Goal: Check status: Check status

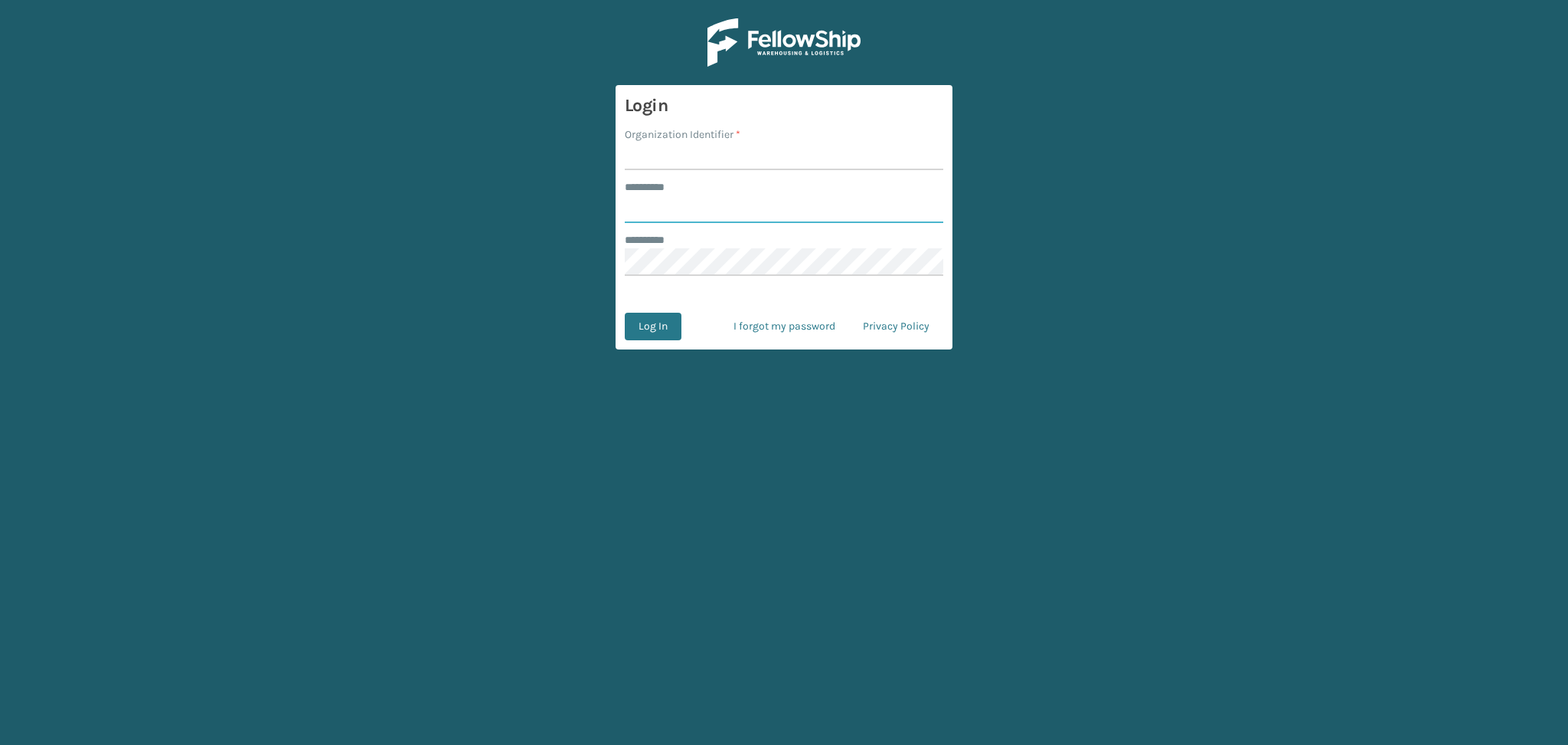
type input "******"
click at [687, 154] on input "Organization Identifier *" at bounding box center [784, 156] width 318 height 27
type input "LifeStyle"
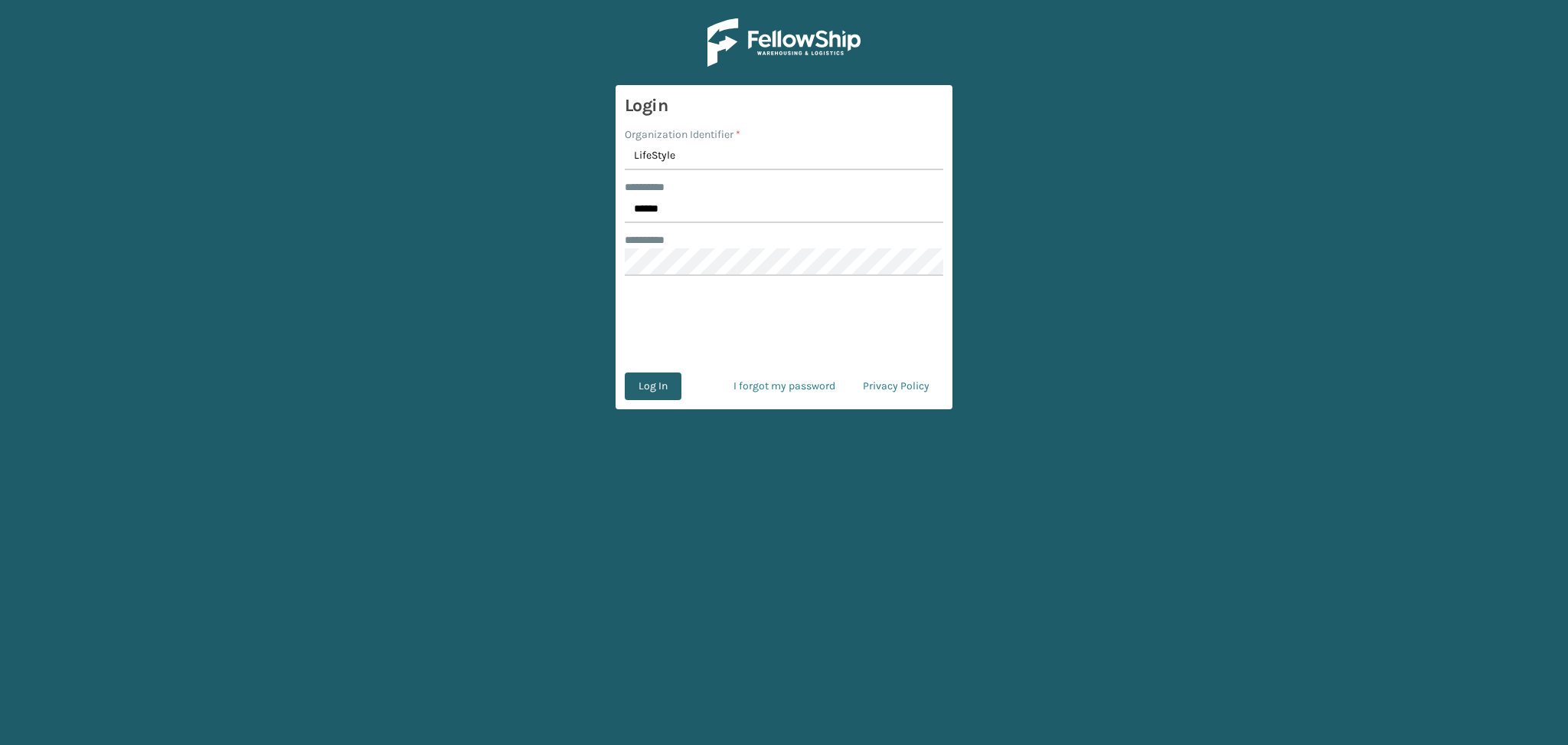
click at [649, 377] on button "Log In" at bounding box center [653, 386] width 56 height 27
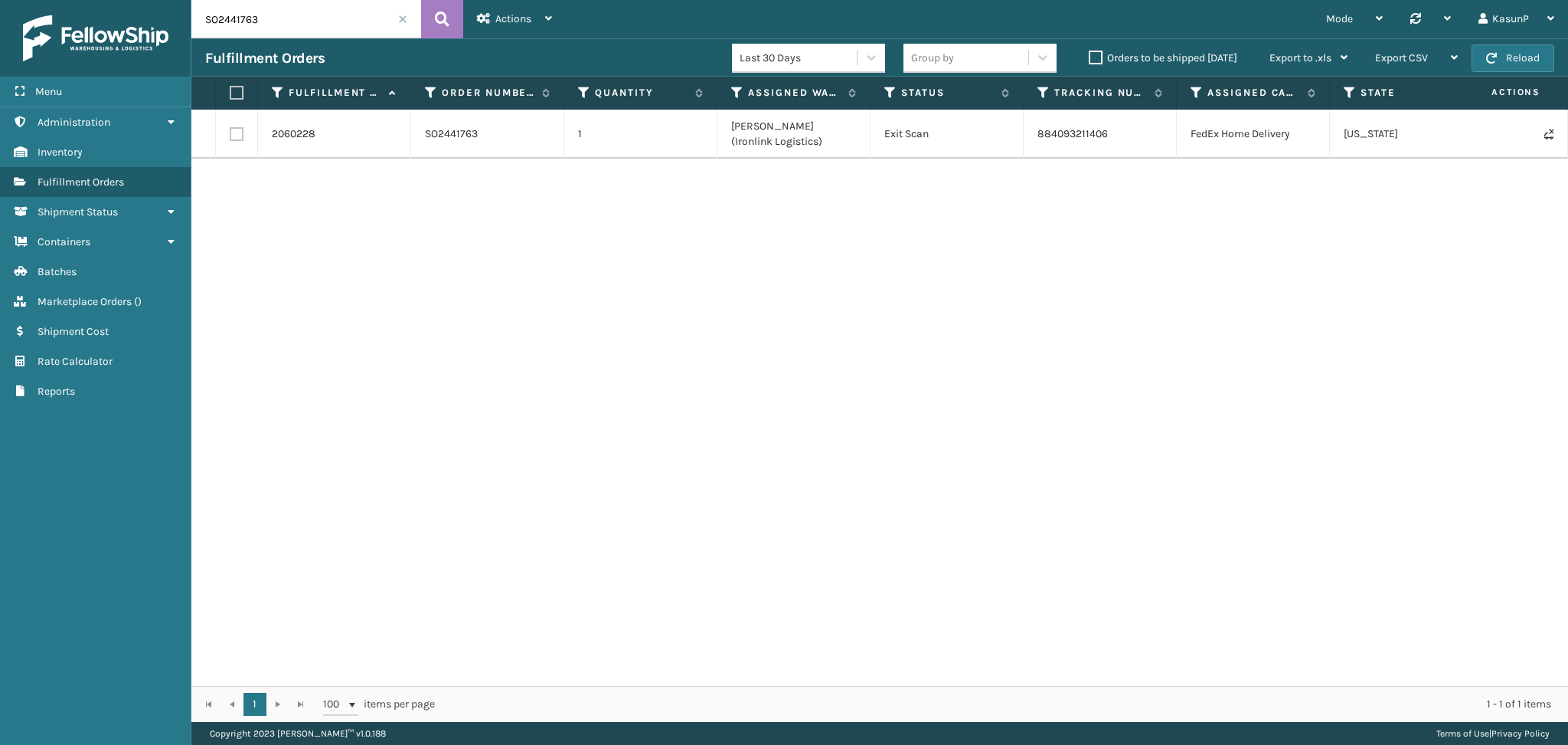
click at [240, 27] on input "SO2441763" at bounding box center [306, 19] width 230 height 38
paste input "38800"
type input "SO2438800"
click at [438, 25] on icon at bounding box center [443, 19] width 15 height 23
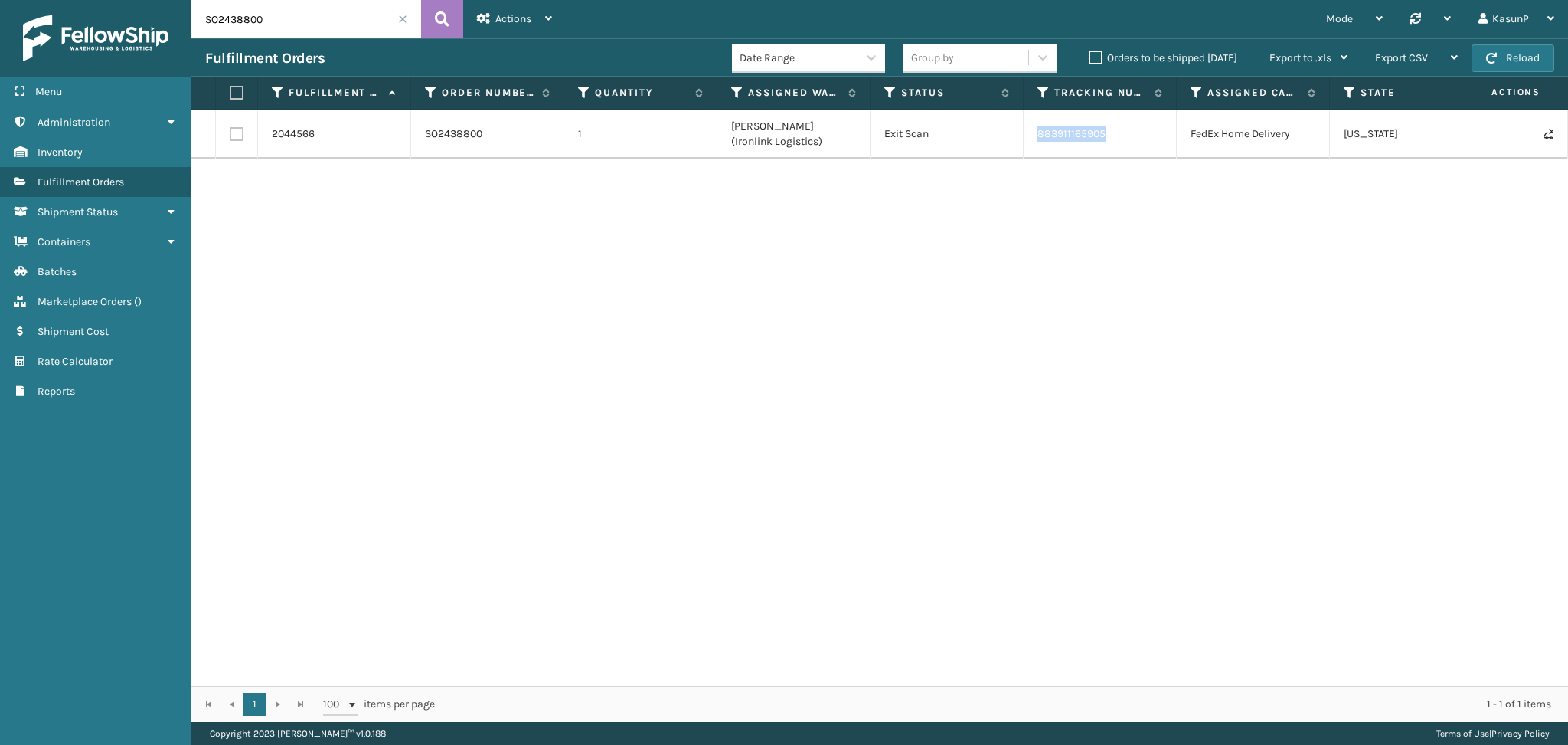
drag, startPoint x: 1109, startPoint y: 134, endPoint x: 1036, endPoint y: 139, distance: 73.2
click at [1036, 139] on td "883911165905" at bounding box center [1100, 134] width 153 height 49
copy link "883911165905"
click at [1132, 259] on div "2044566 SO2438800 1 [PERSON_NAME] (Ironlink Logistics) Exit Scan 883911165905 F…" at bounding box center [880, 397] width 1376 height 576
